Goal: Task Accomplishment & Management: Manage account settings

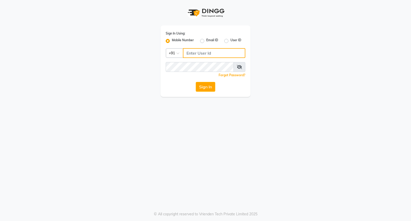
click at [219, 51] on input "Username" at bounding box center [214, 53] width 62 height 10
drag, startPoint x: 212, startPoint y: 51, endPoint x: 179, endPoint y: 49, distance: 33.3
click at [179, 49] on div "Country Code × [PHONE_NUMBER]" at bounding box center [206, 53] width 80 height 10
type input "9366908950"
click at [207, 84] on button "Sign In" at bounding box center [206, 87] width 20 height 10
